Goal: Transaction & Acquisition: Purchase product/service

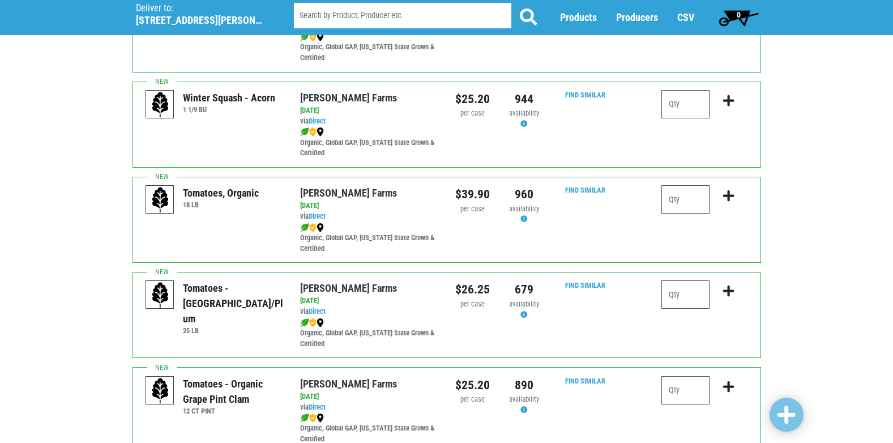
scroll to position [453, 0]
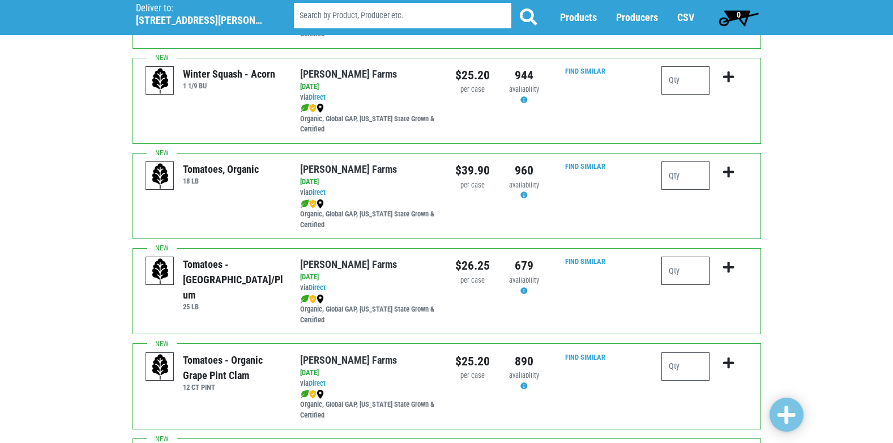
click at [669, 267] on input "number" at bounding box center [685, 271] width 48 height 28
type input "1"
click at [731, 270] on icon "submit" at bounding box center [728, 267] width 11 height 12
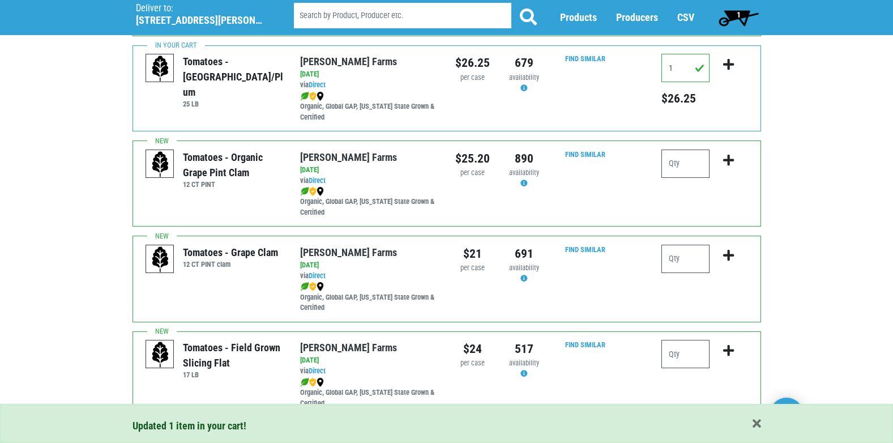
scroll to position [680, 0]
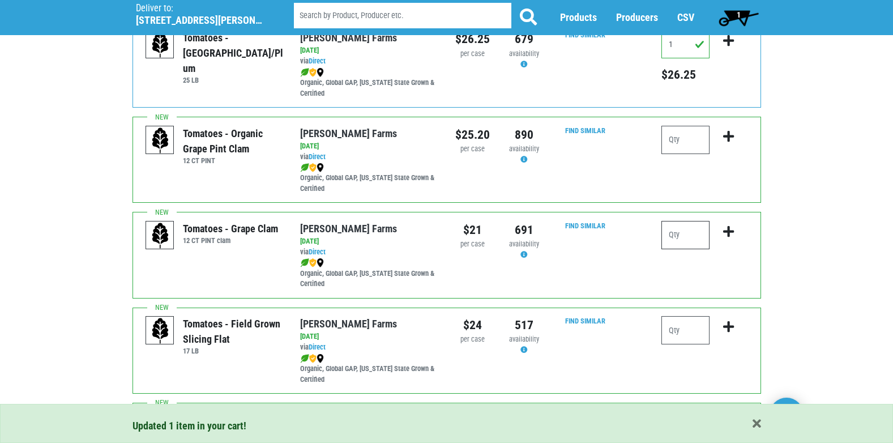
click at [690, 233] on input "number" at bounding box center [685, 235] width 48 height 28
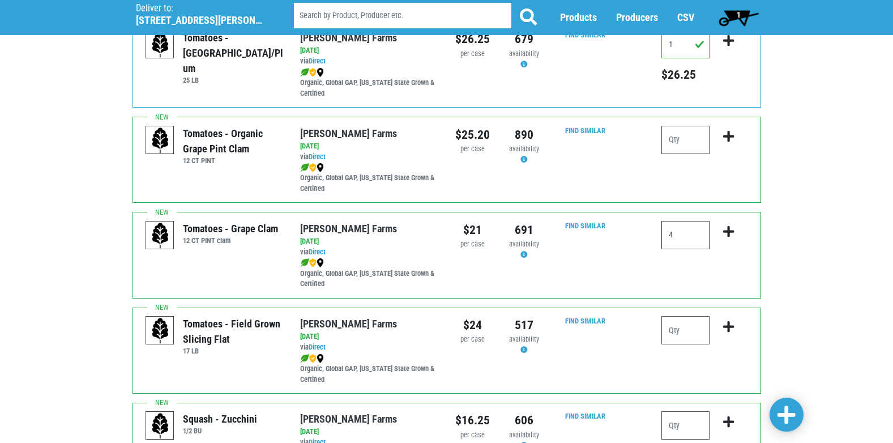
type input "4"
click at [726, 232] on icon "submit" at bounding box center [728, 231] width 11 height 12
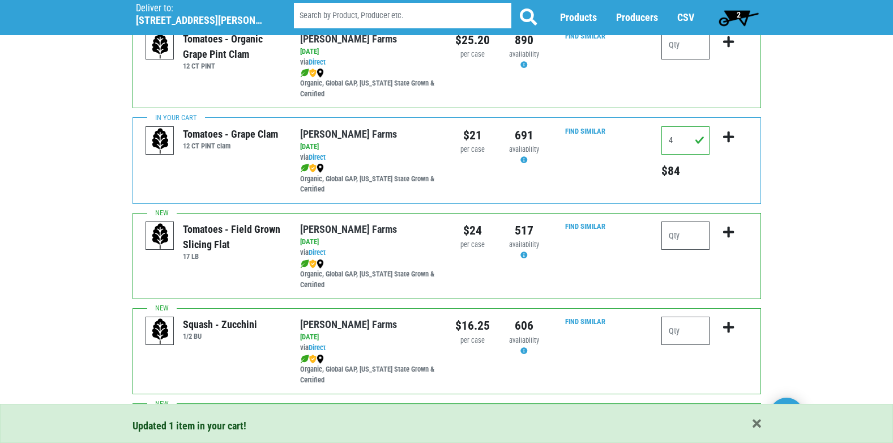
scroll to position [793, 0]
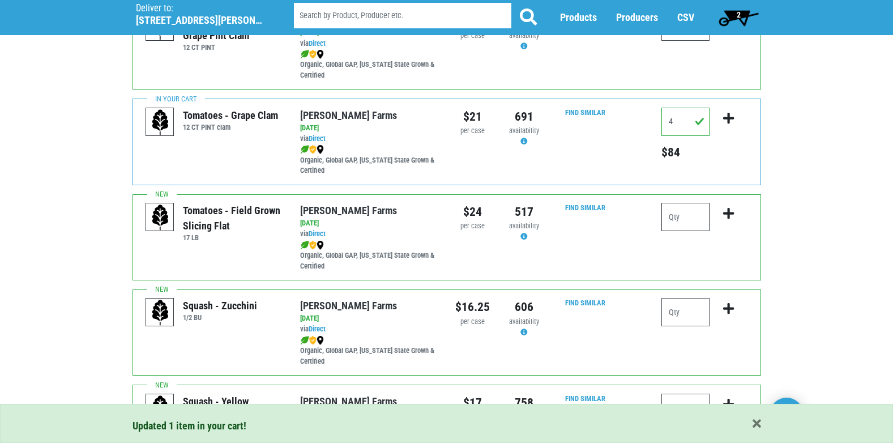
click at [682, 219] on input "number" at bounding box center [685, 217] width 48 height 28
type input "2"
click at [728, 211] on icon "submit" at bounding box center [728, 213] width 11 height 12
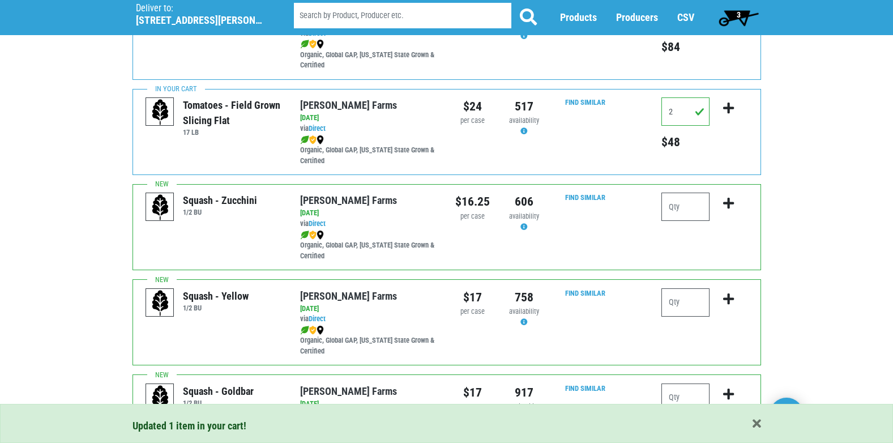
scroll to position [906, 0]
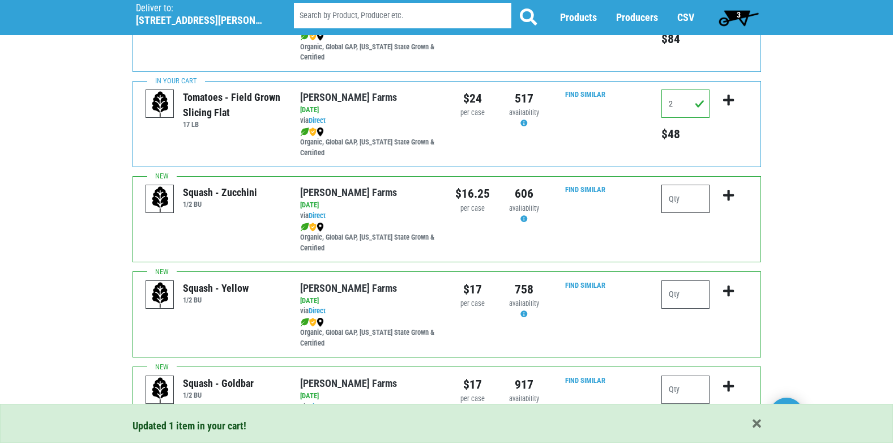
click at [684, 197] on input "number" at bounding box center [685, 199] width 48 height 28
type input "2"
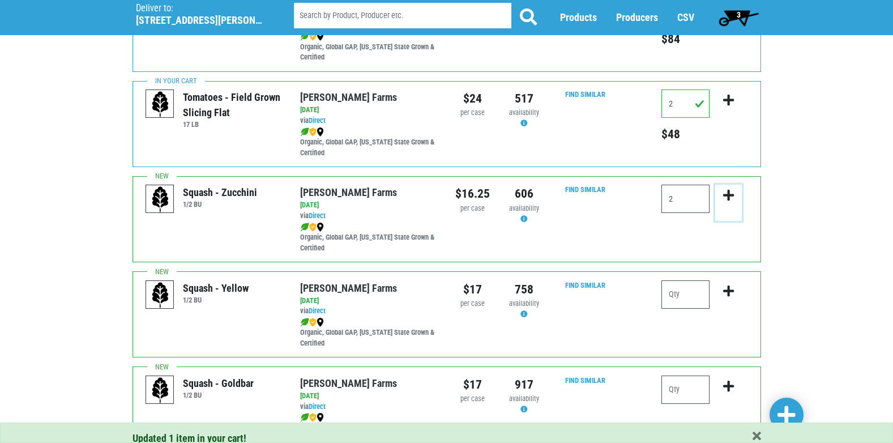
click at [726, 194] on icon "submit" at bounding box center [728, 195] width 11 height 12
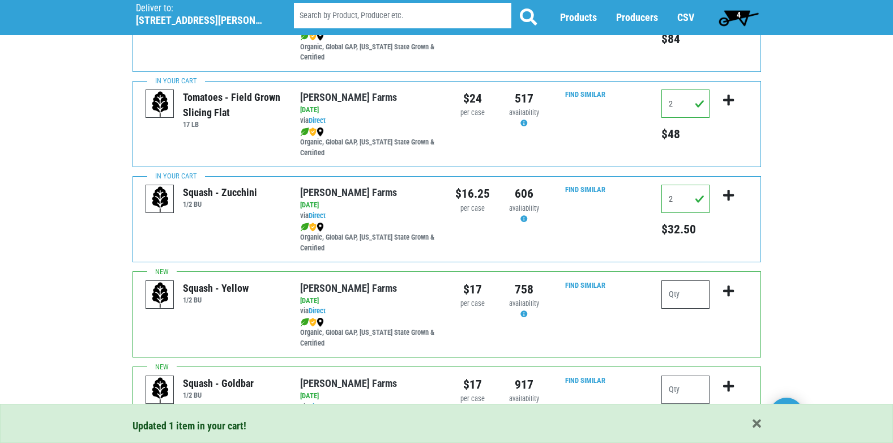
click at [688, 296] on input "number" at bounding box center [685, 294] width 48 height 28
type input "2"
click at [731, 288] on icon "submit" at bounding box center [728, 291] width 11 height 12
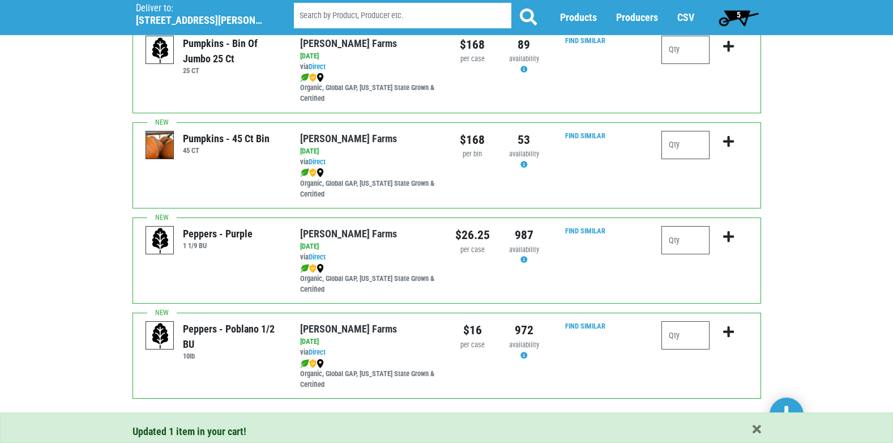
scroll to position [1642, 0]
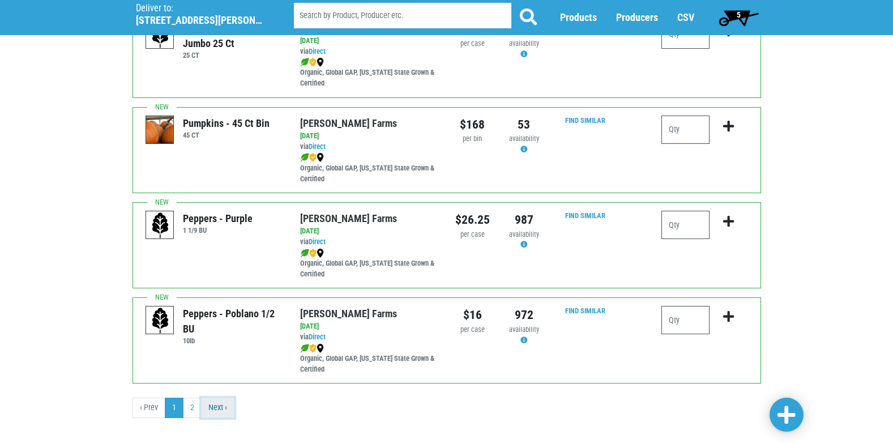
click at [223, 409] on link "Next ›" at bounding box center [217, 408] width 33 height 20
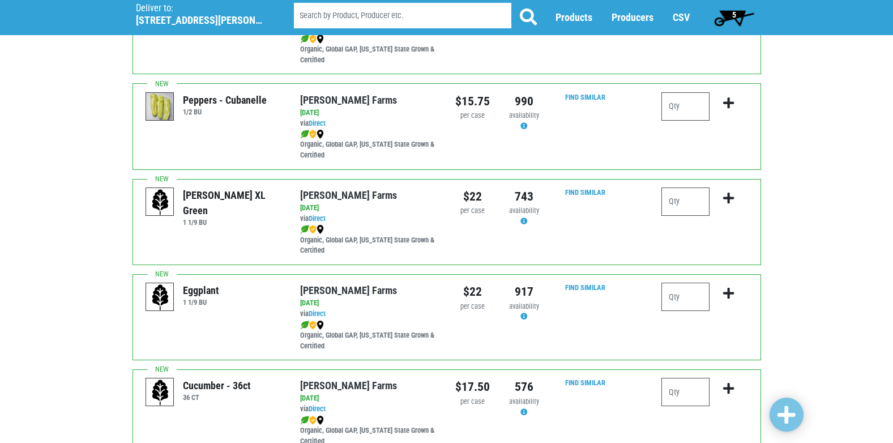
scroll to position [340, 0]
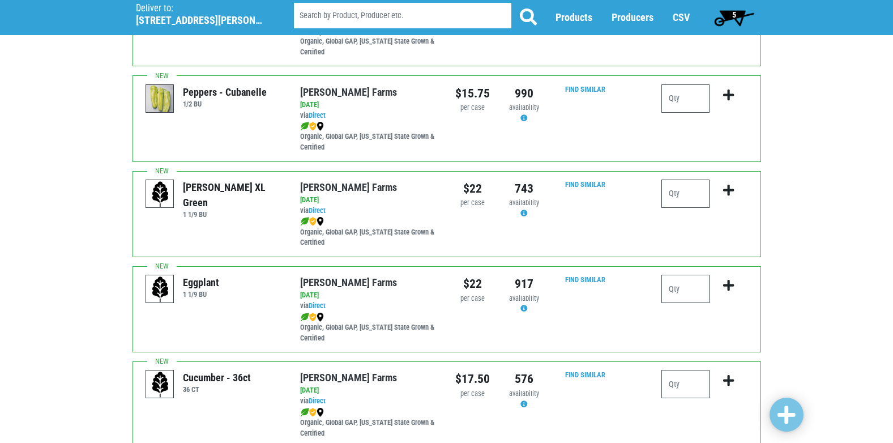
click at [695, 190] on input "number" at bounding box center [685, 194] width 48 height 28
type input "2"
click at [731, 190] on icon "submit" at bounding box center [728, 190] width 11 height 12
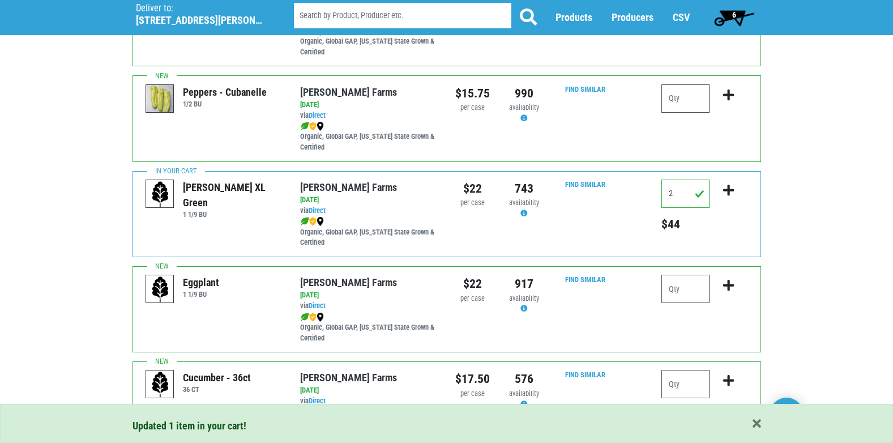
scroll to position [453, 0]
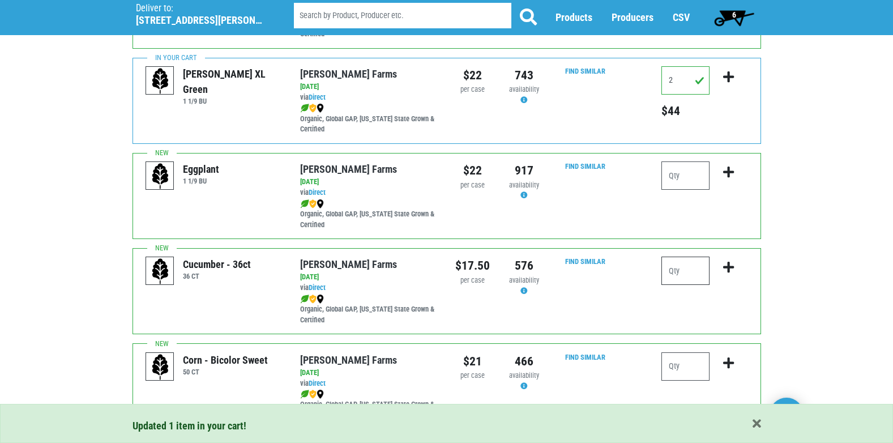
click at [683, 270] on input "number" at bounding box center [685, 271] width 48 height 28
type input "2"
click at [732, 270] on icon "submit" at bounding box center [728, 267] width 11 height 12
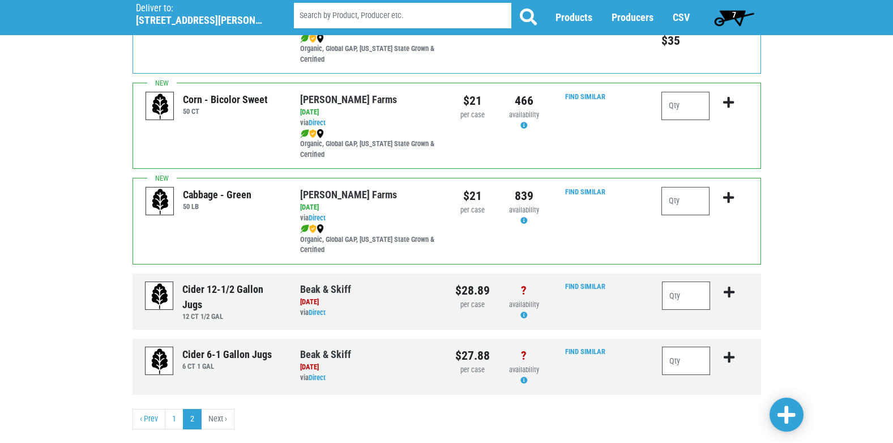
scroll to position [737, 0]
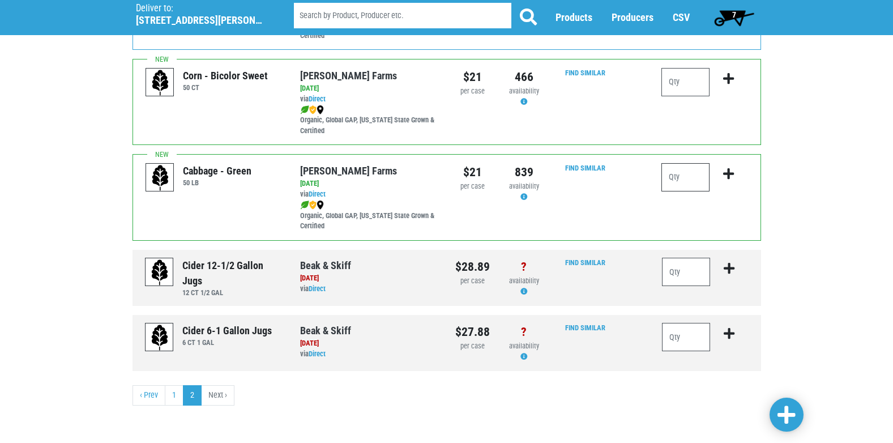
click at [687, 182] on input "number" at bounding box center [685, 177] width 48 height 28
type input "1"
click at [730, 172] on icon "submit" at bounding box center [728, 174] width 11 height 12
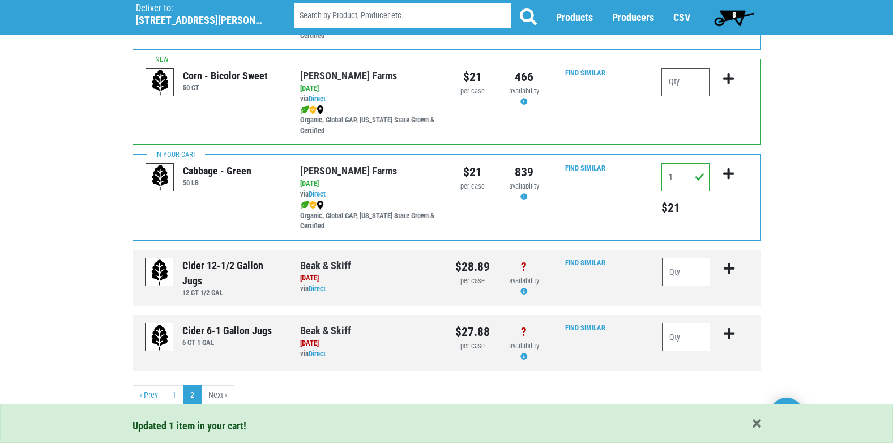
click at [731, 11] on span "8" at bounding box center [734, 17] width 50 height 23
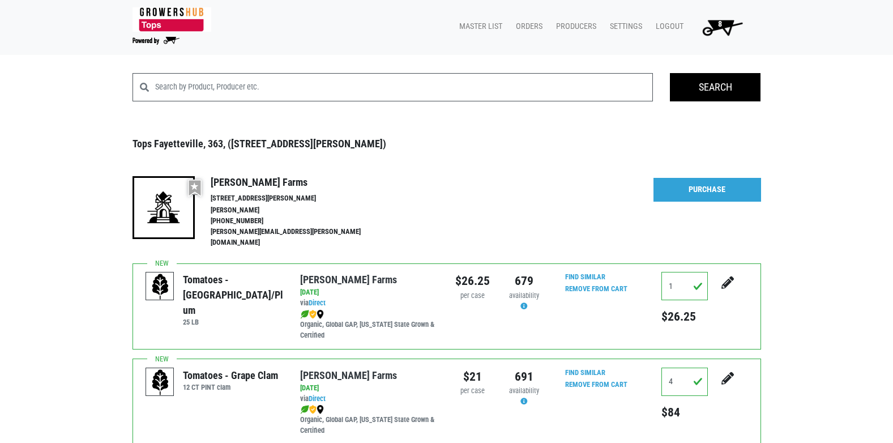
click at [720, 23] on span "8" at bounding box center [720, 24] width 4 height 10
click at [690, 189] on link "Purchase" at bounding box center [708, 190] width 108 height 24
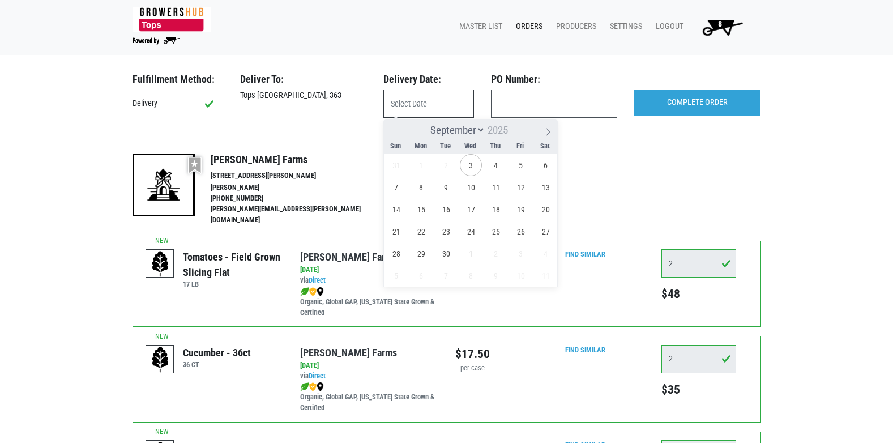
click at [443, 110] on input "text" at bounding box center [428, 103] width 91 height 28
click at [469, 167] on span "3" at bounding box center [471, 165] width 22 height 22
type input "[DATE]"
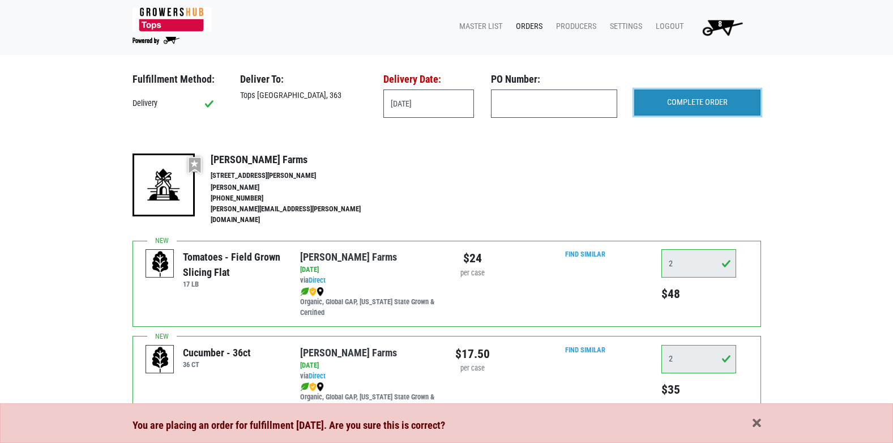
click at [704, 112] on input "COMPLETE ORDER" at bounding box center [697, 102] width 126 height 26
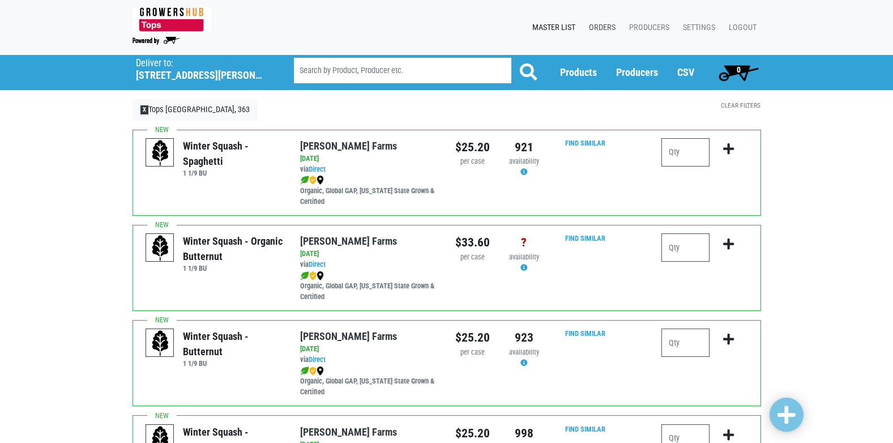
click at [601, 24] on link "Orders" at bounding box center [600, 28] width 40 height 22
